Goal: Transaction & Acquisition: Purchase product/service

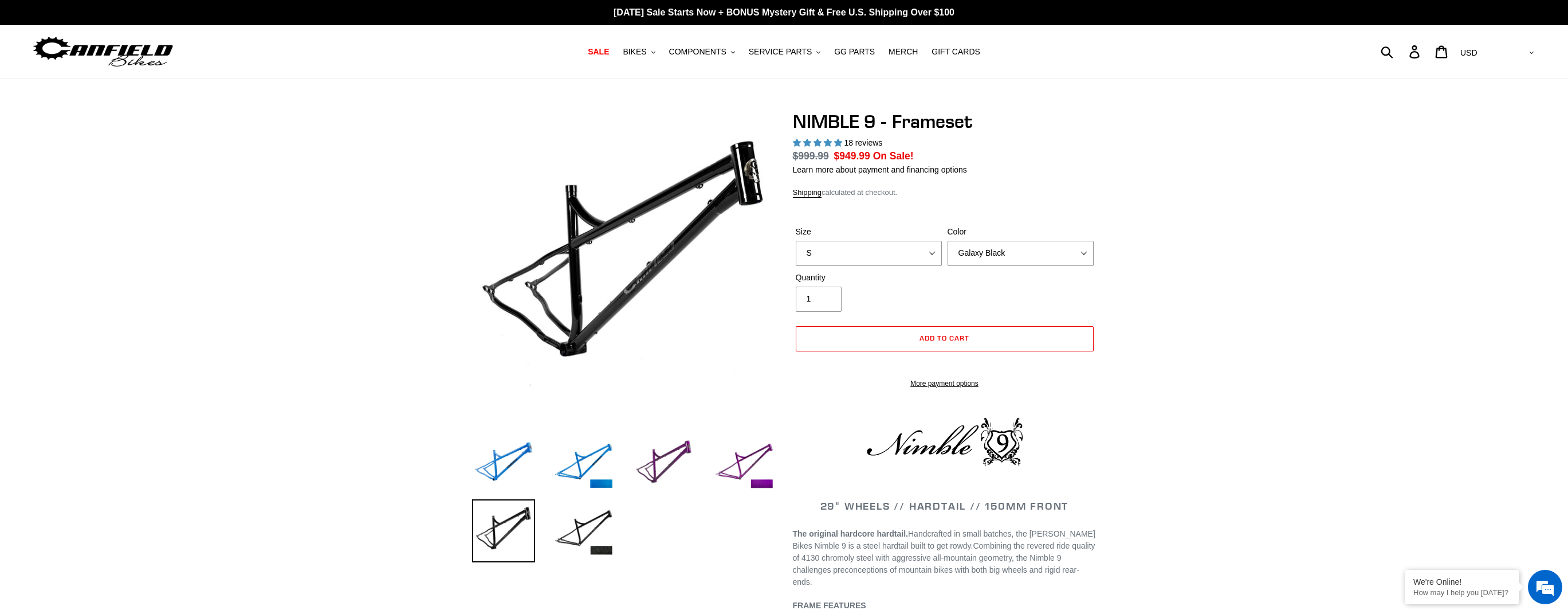
select select "highest-rating"
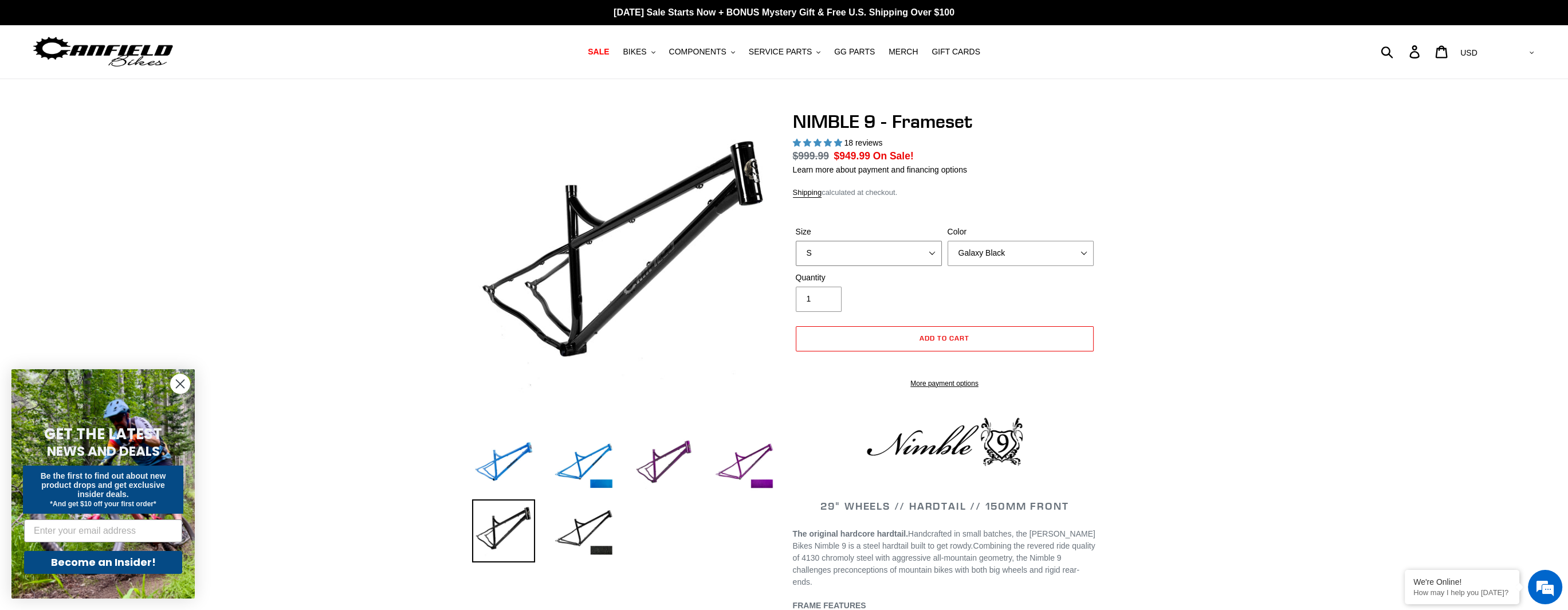
click at [899, 247] on select "S M L XL" at bounding box center [869, 253] width 146 height 25
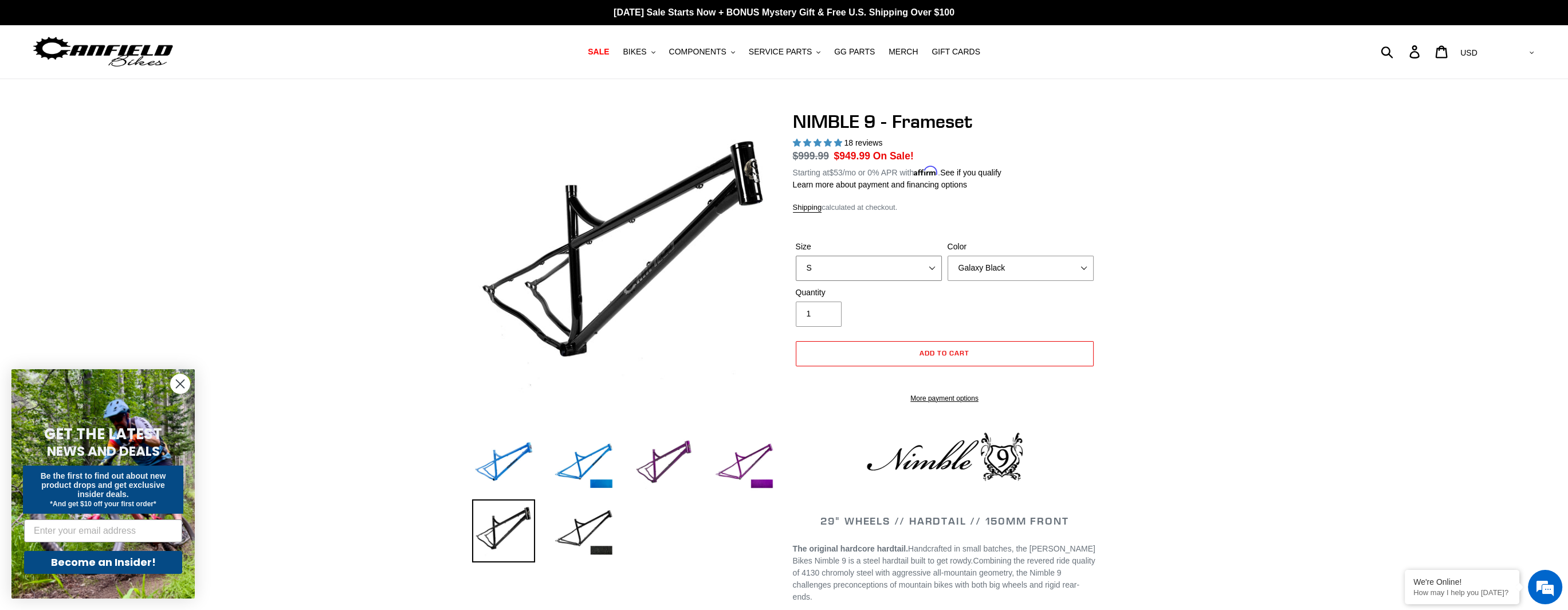
select select "L"
click at [796, 256] on select "S M L XL" at bounding box center [869, 268] width 146 height 25
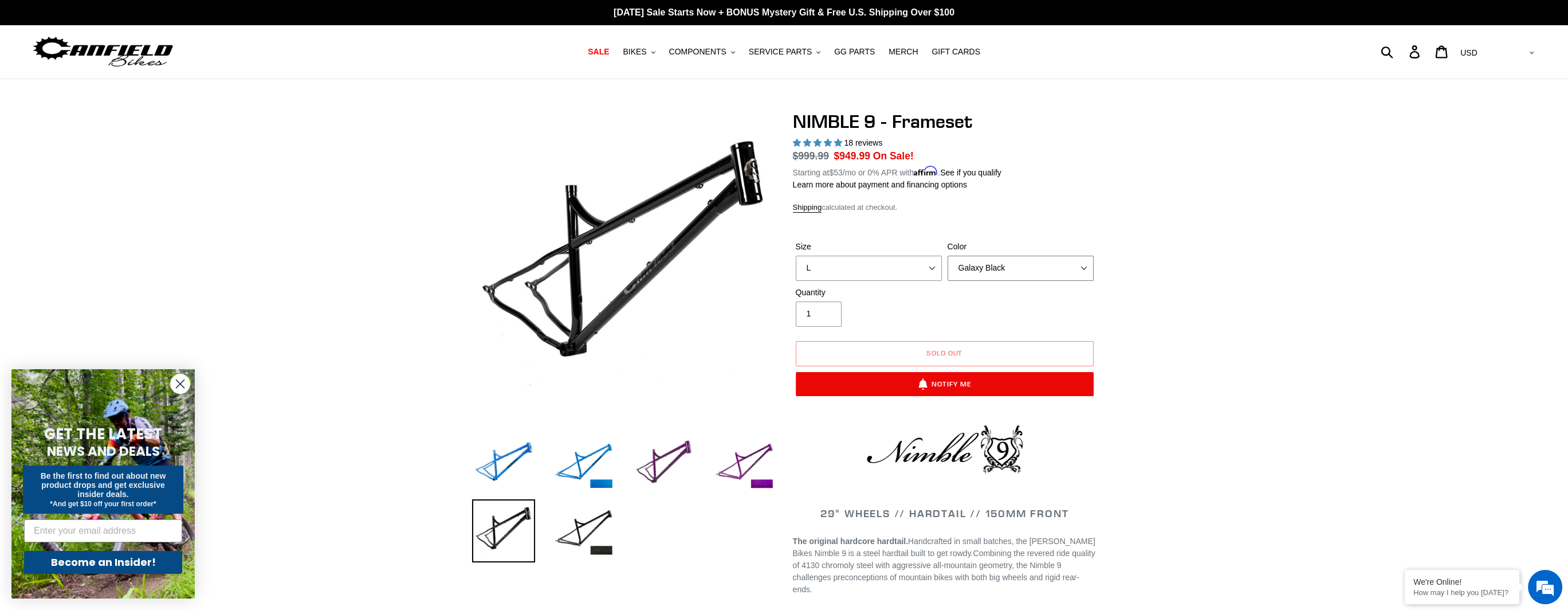
click at [997, 264] on select "Bug Zapper Blue Purple Haze -Sold Out Galaxy Black" at bounding box center [1020, 268] width 146 height 25
select select "Bug Zapper Blue"
click at [947, 256] on select "Bug Zapper Blue Purple Haze -Sold Out Galaxy Black" at bounding box center [1020, 268] width 146 height 25
